Goal: Task Accomplishment & Management: Complete application form

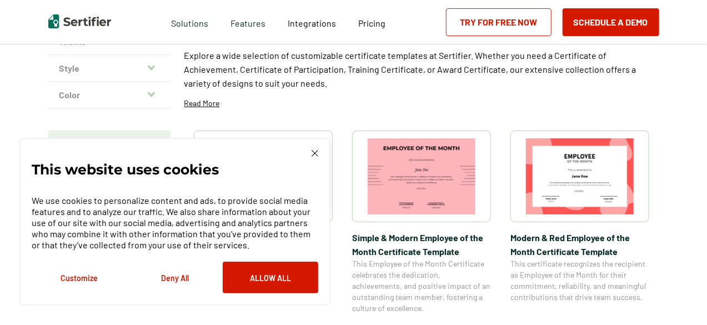
scroll to position [133, 0]
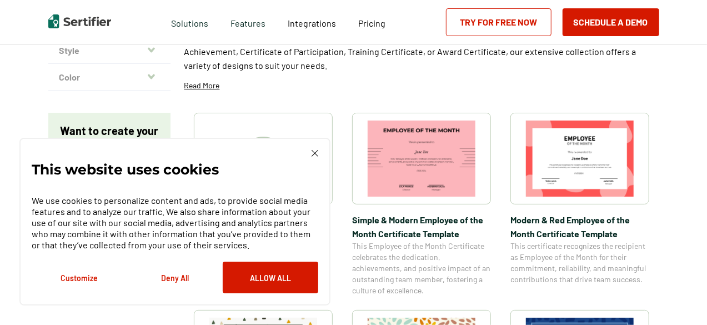
click at [316, 158] on div "This website uses cookies We use cookies to personalize content and ads, to pro…" at bounding box center [175, 221] width 287 height 143
click at [311, 150] on div "This website uses cookies We use cookies to personalize content and ads, to pro…" at bounding box center [175, 221] width 287 height 143
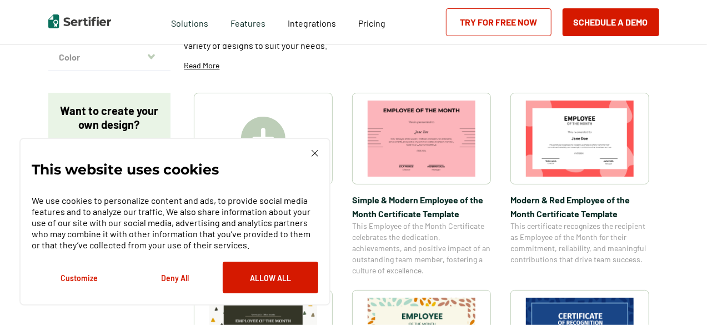
scroll to position [156, 0]
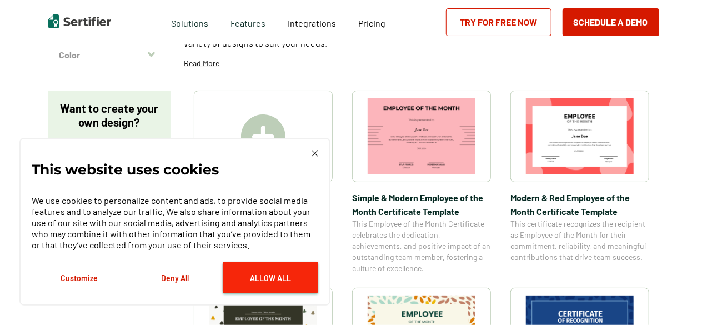
click at [278, 278] on button "Allow All" at bounding box center [271, 278] width 96 height 32
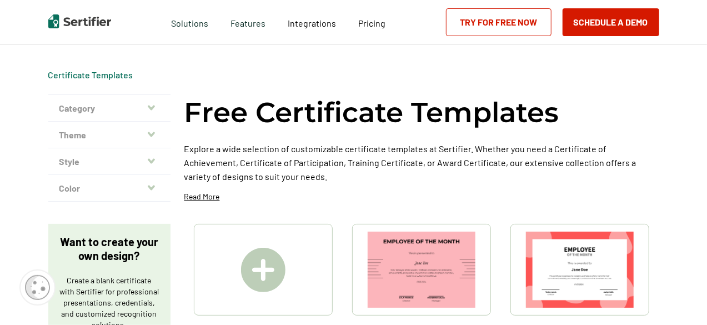
scroll to position [44, 0]
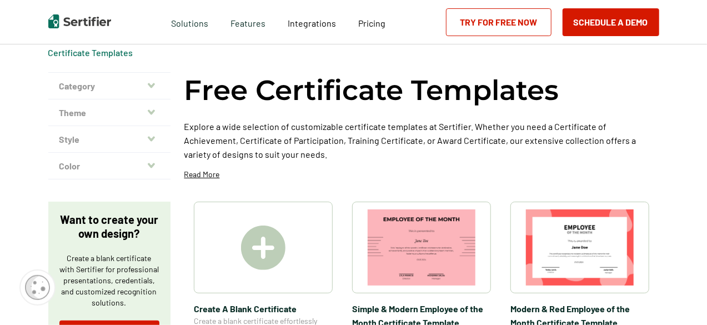
click at [253, 233] on img at bounding box center [263, 248] width 44 height 44
